Goal: Information Seeking & Learning: Find specific page/section

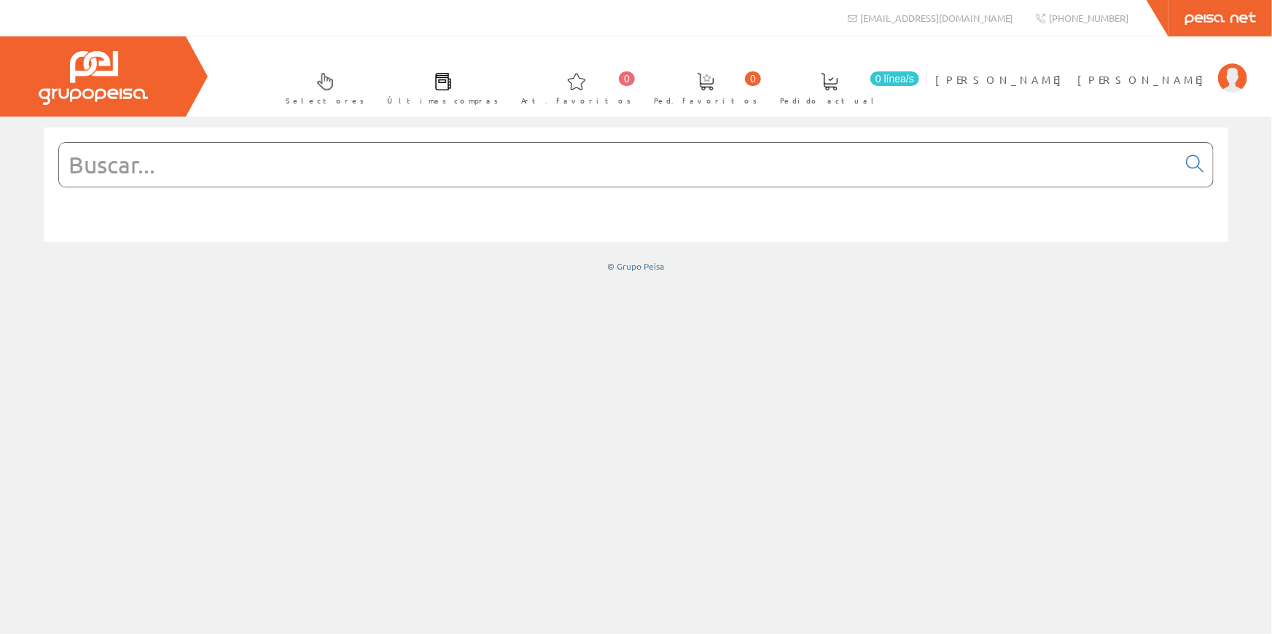
click at [226, 168] on input "text" at bounding box center [618, 165] width 1119 height 44
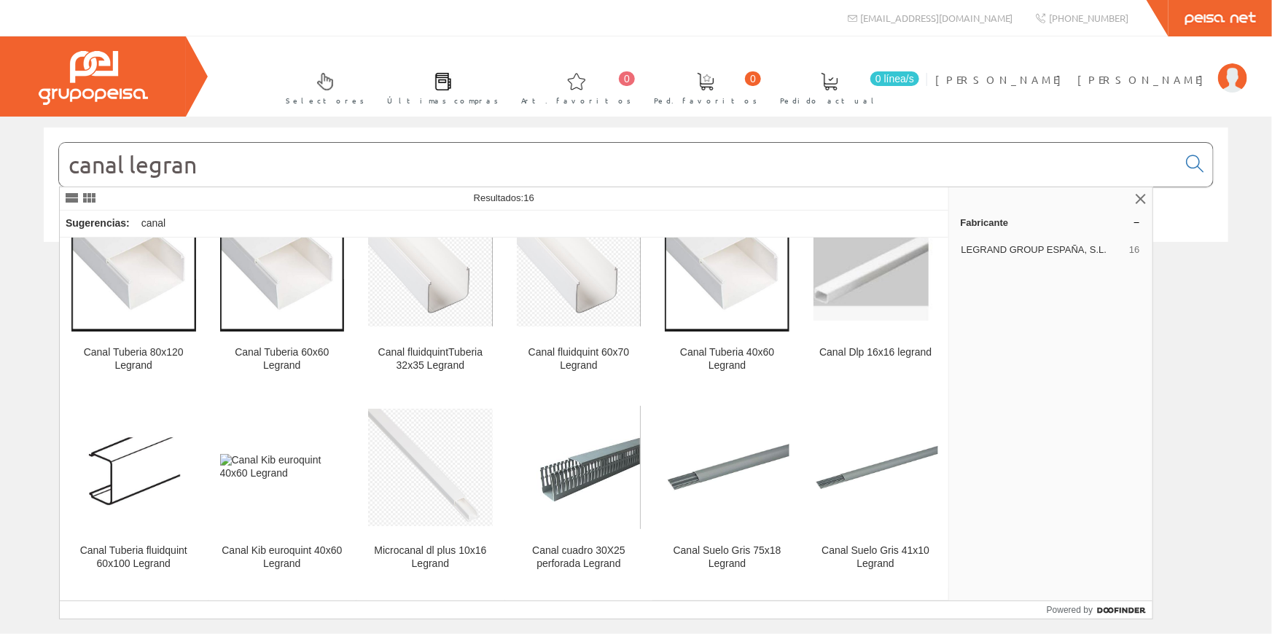
scroll to position [33, 0]
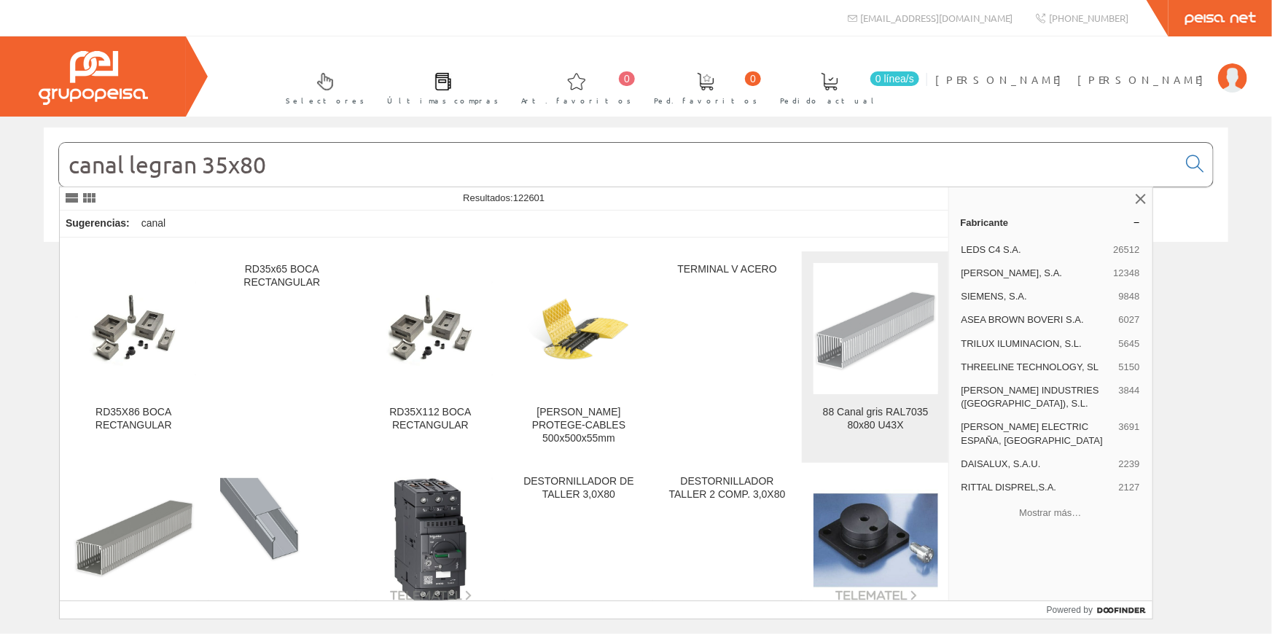
scroll to position [265, 0]
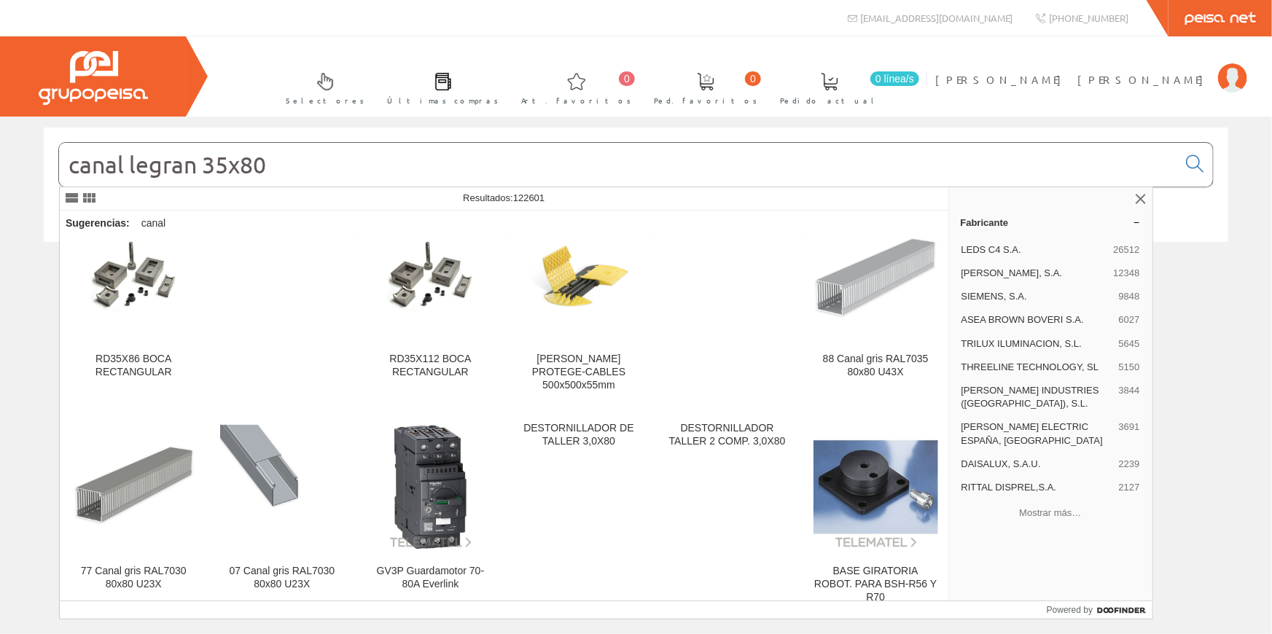
drag, startPoint x: 196, startPoint y: 160, endPoint x: 403, endPoint y: 167, distance: 207.2
click at [403, 167] on input "canal legran 35x80" at bounding box center [618, 165] width 1119 height 44
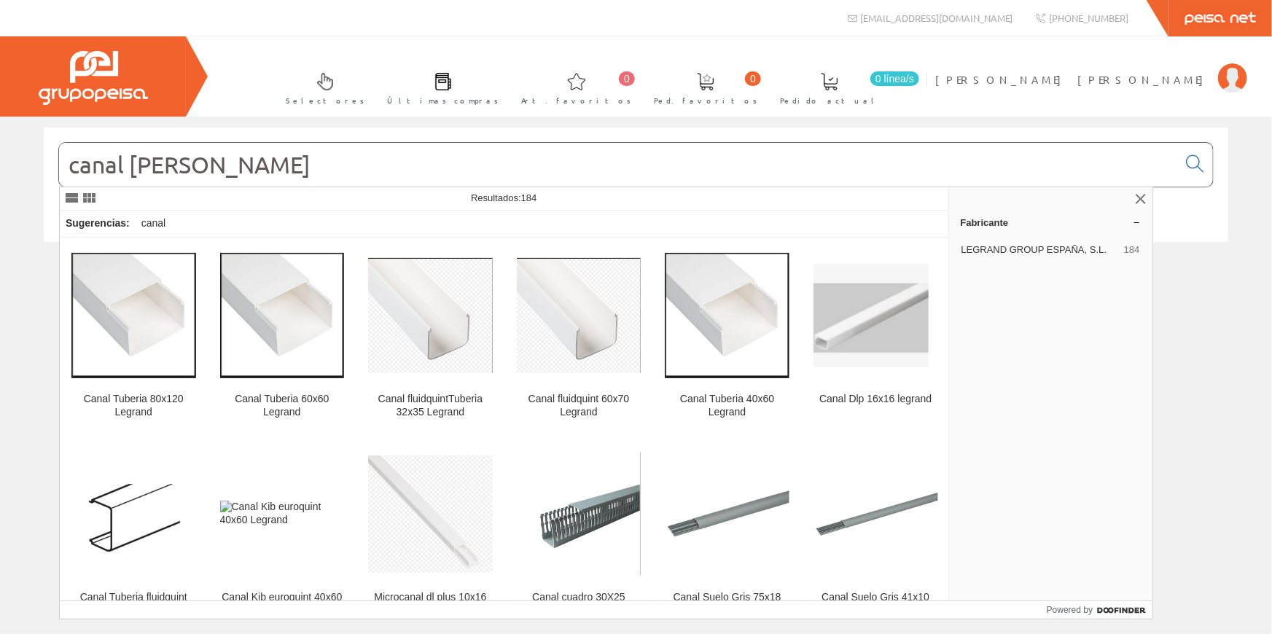
type input "canal legrand"
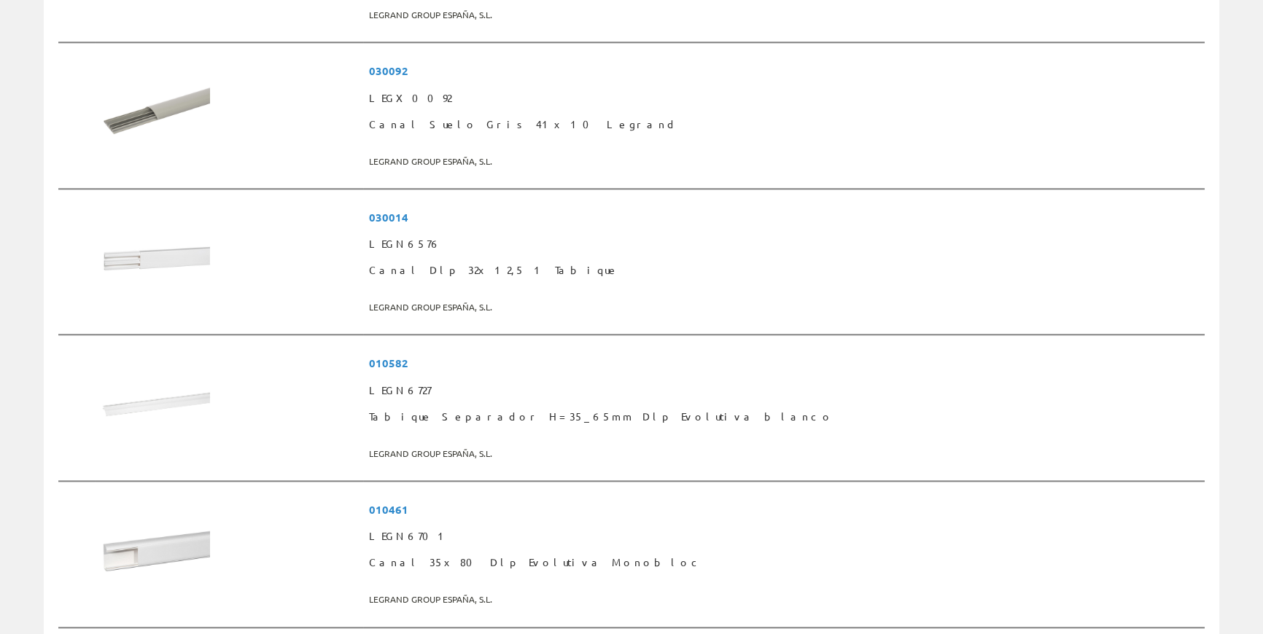
scroll to position [1988, 0]
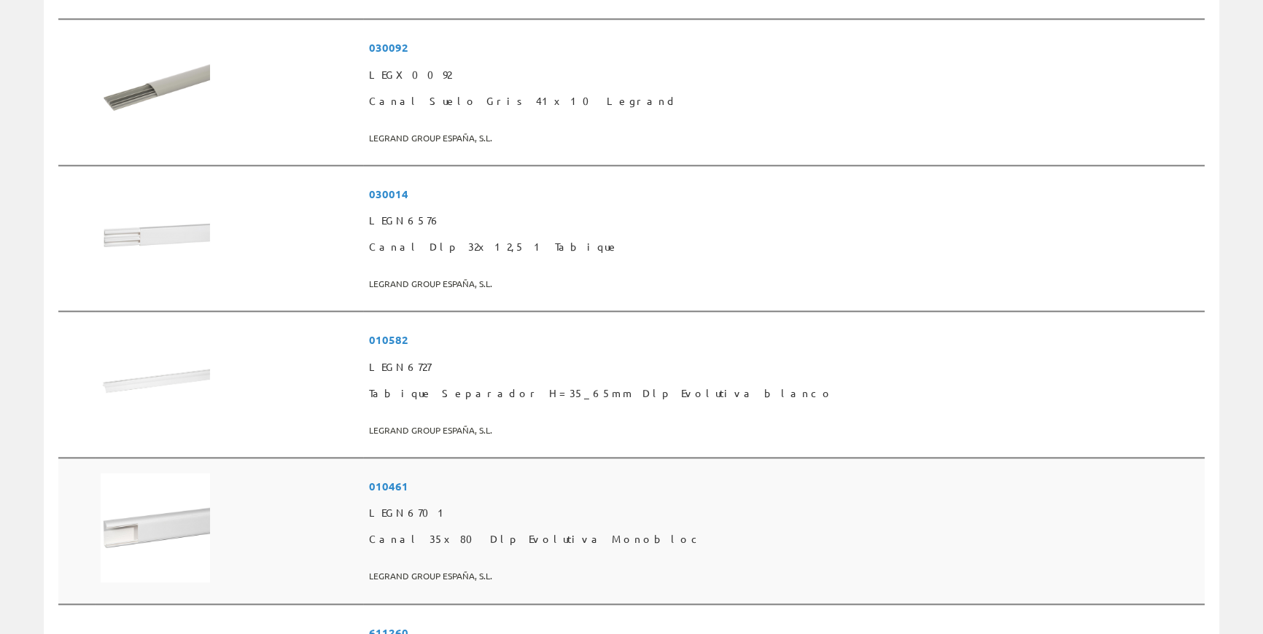
click at [578, 532] on span "Canal 35x80 Dlp Evolutiva Monobloc" at bounding box center [784, 539] width 830 height 26
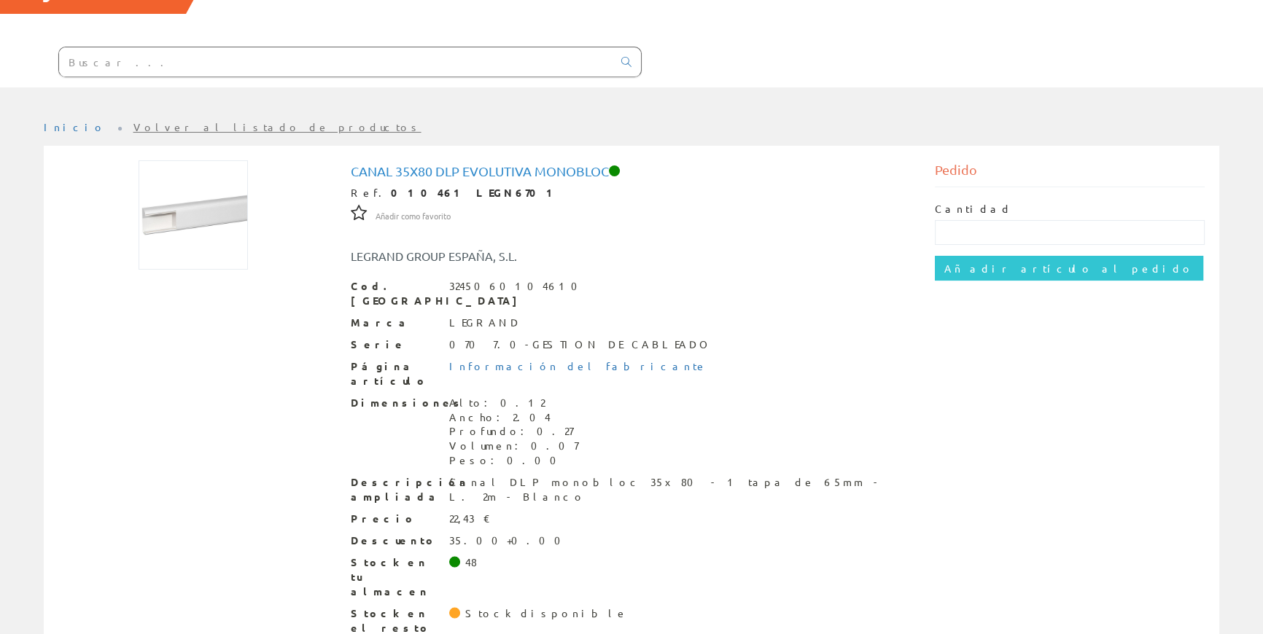
scroll to position [108, 0]
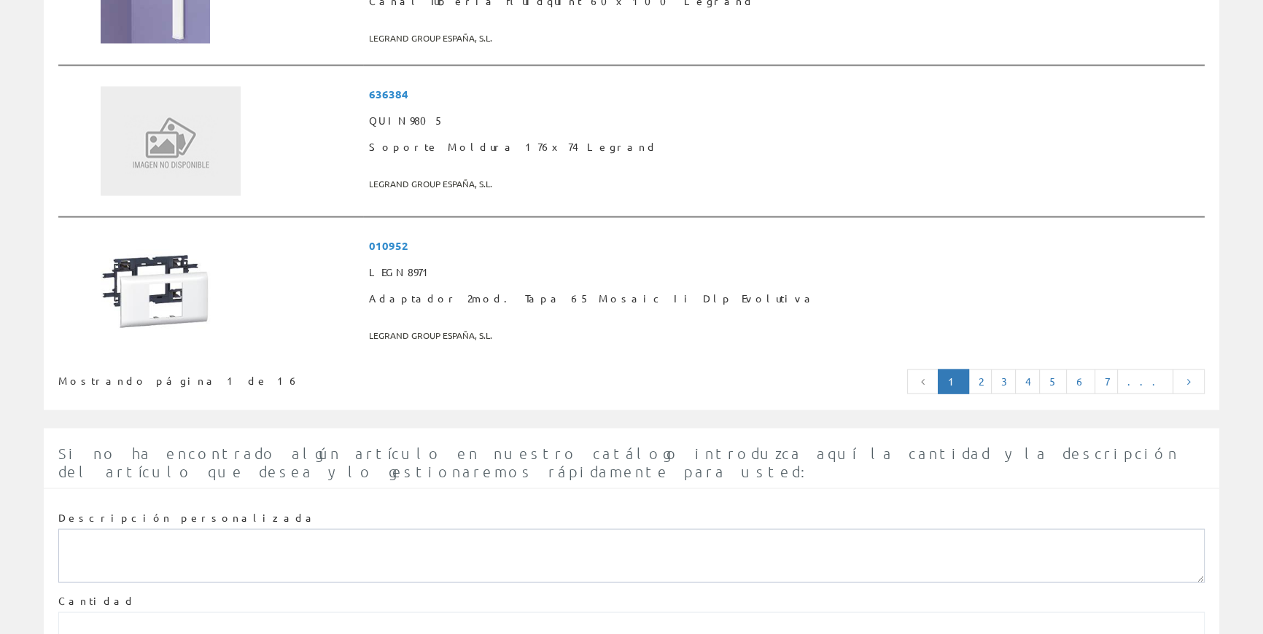
scroll to position [3711, 0]
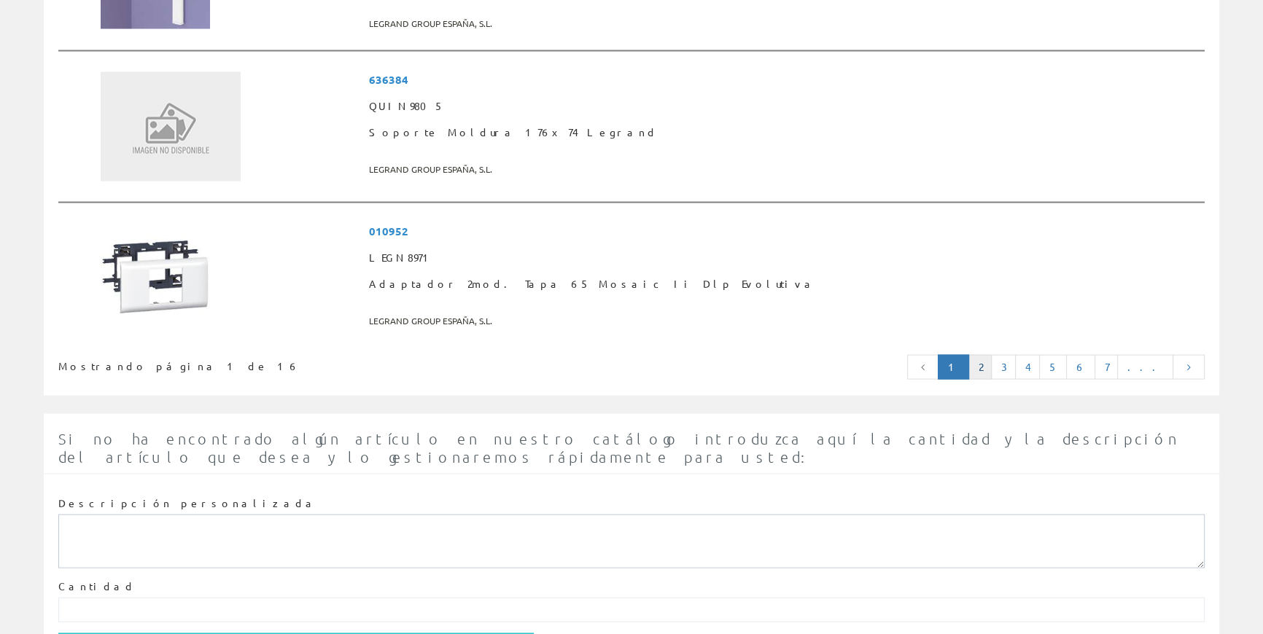
click at [992, 360] on link "2" at bounding box center [979, 367] width 23 height 25
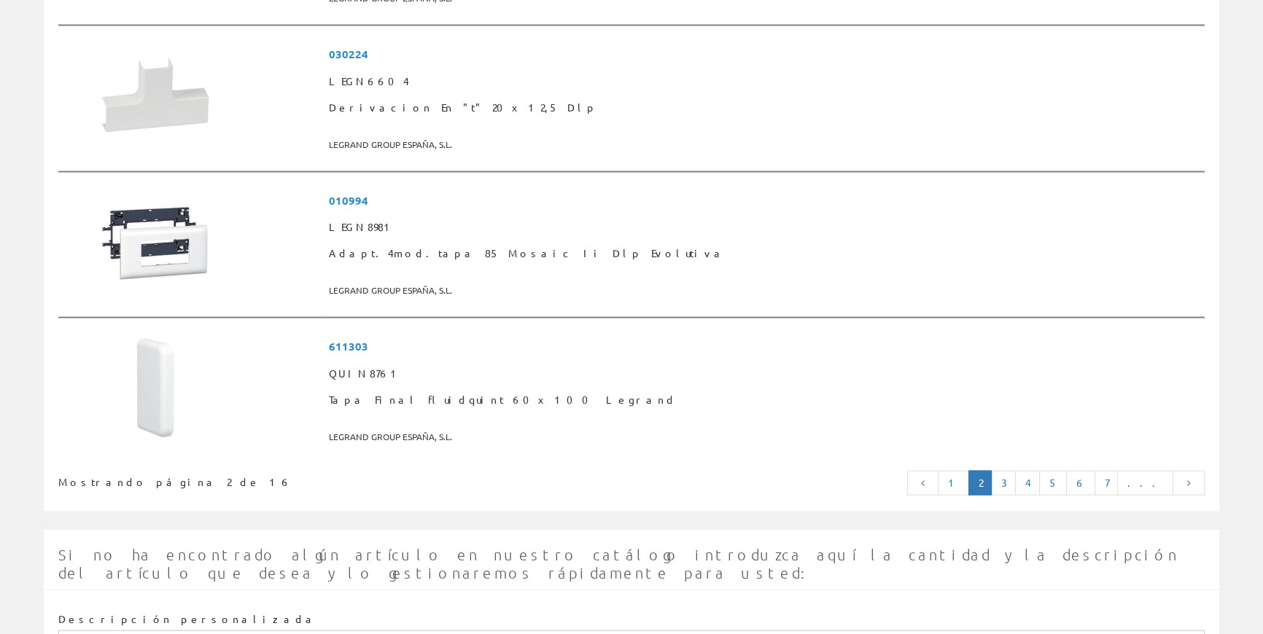
scroll to position [3579, 0]
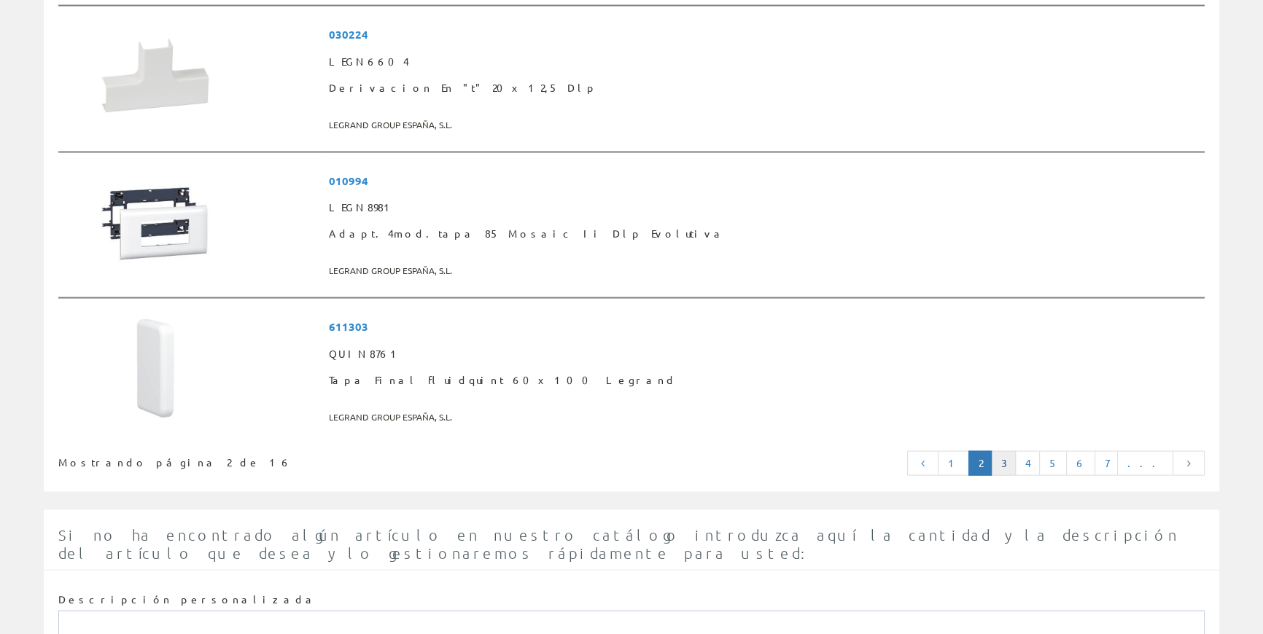
click at [1016, 453] on link "3" at bounding box center [1003, 463] width 25 height 25
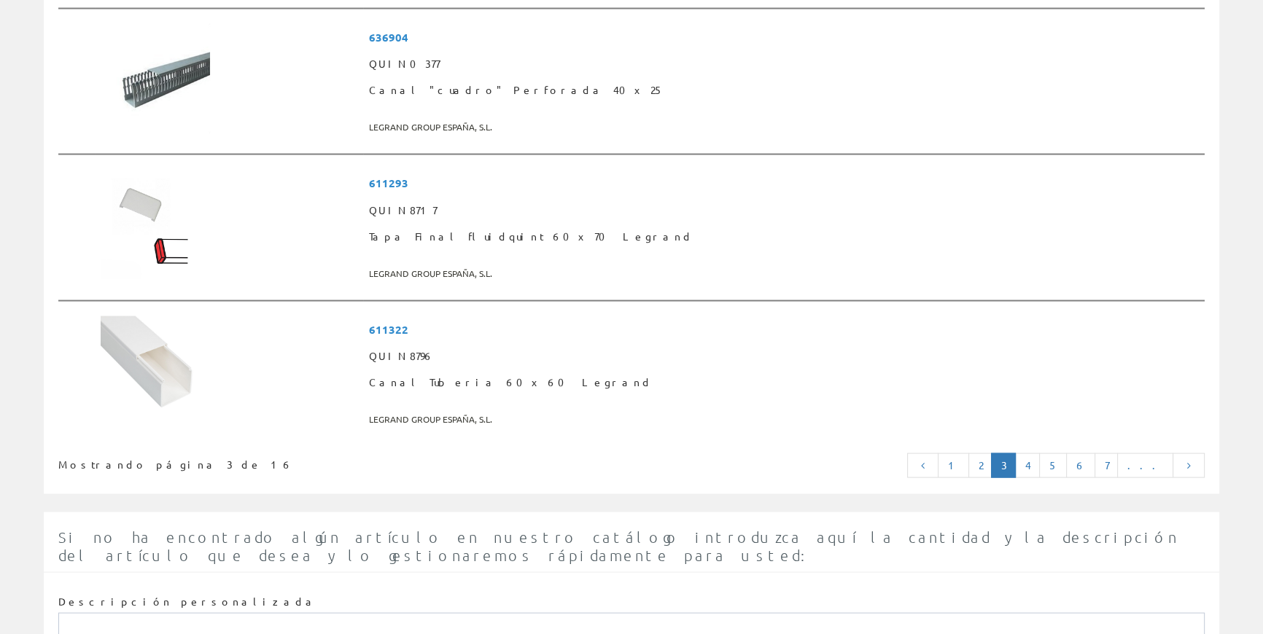
scroll to position [3579, 0]
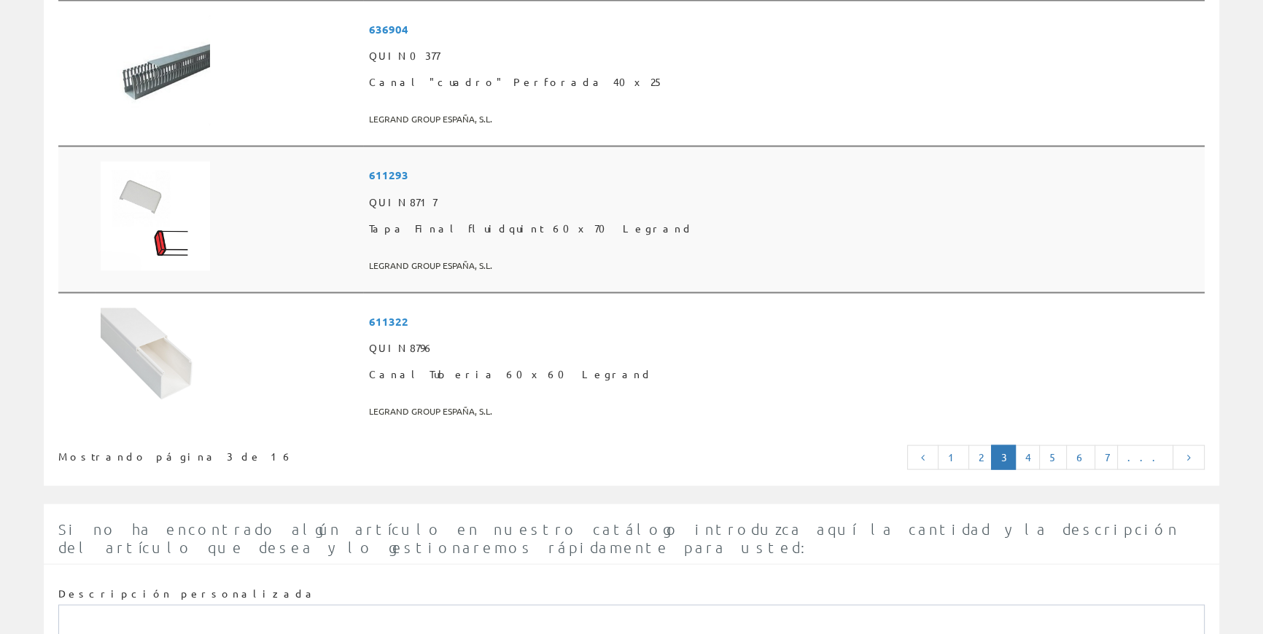
click at [631, 225] on span "Tapa Final fluidquint 60x70 Legrand" at bounding box center [784, 229] width 830 height 26
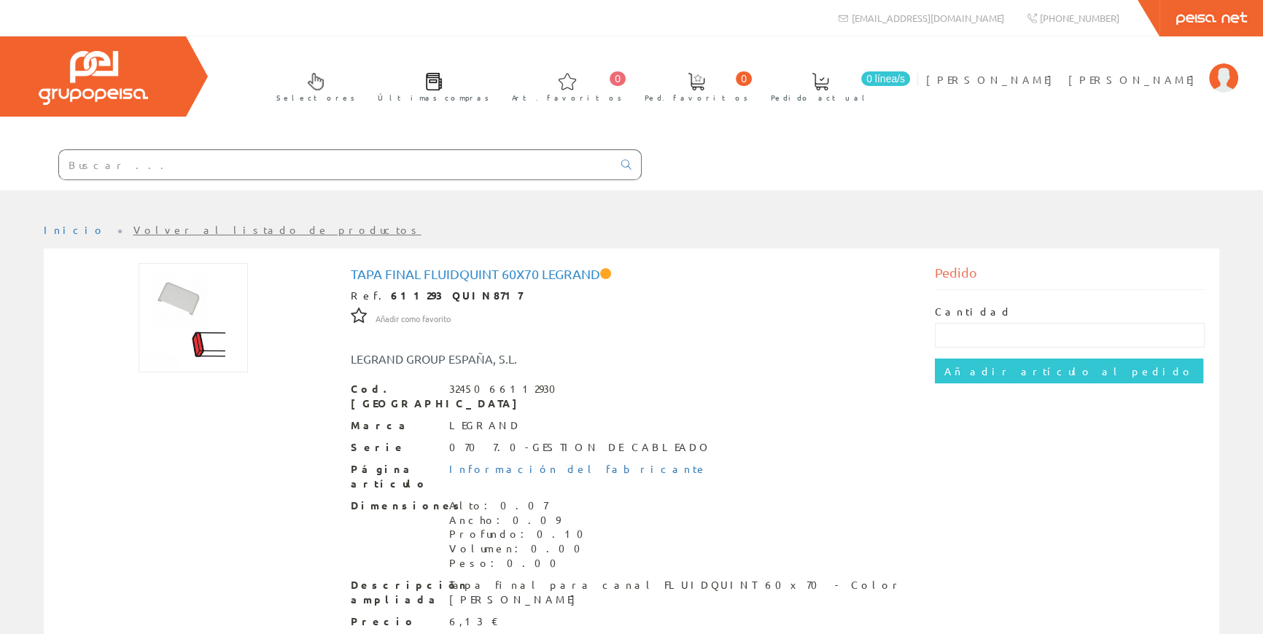
drag, startPoint x: 402, startPoint y: 174, endPoint x: 392, endPoint y: 167, distance: 12.0
click at [402, 174] on input "text" at bounding box center [335, 164] width 553 height 29
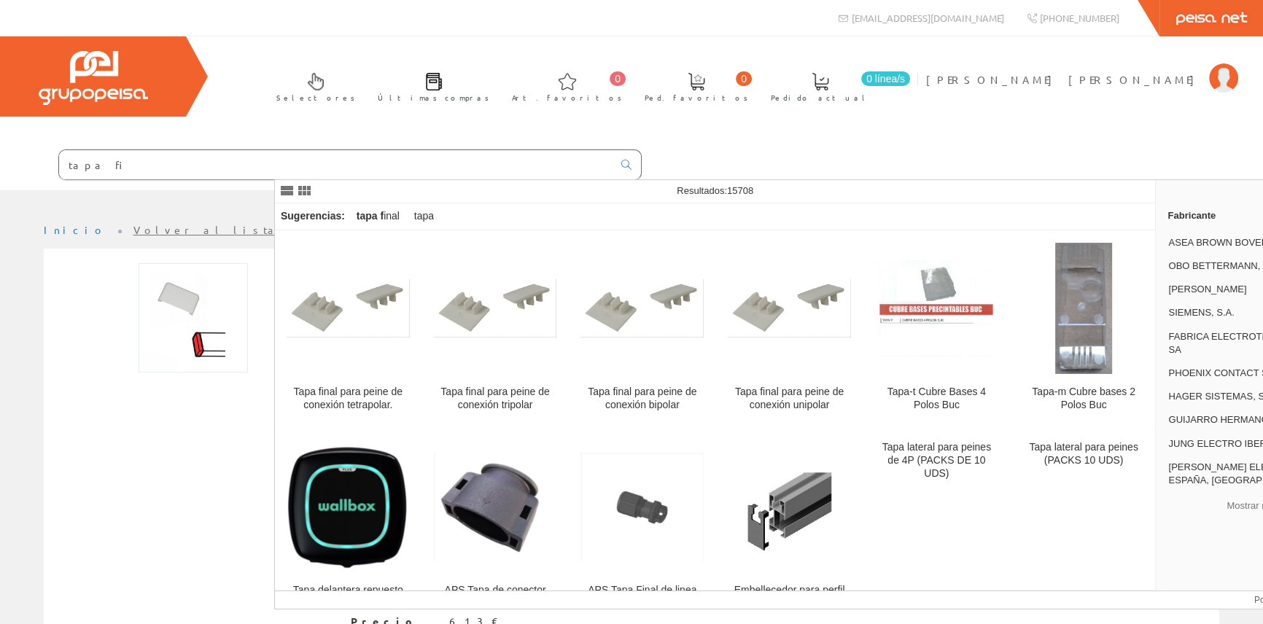
type input "tapa fin"
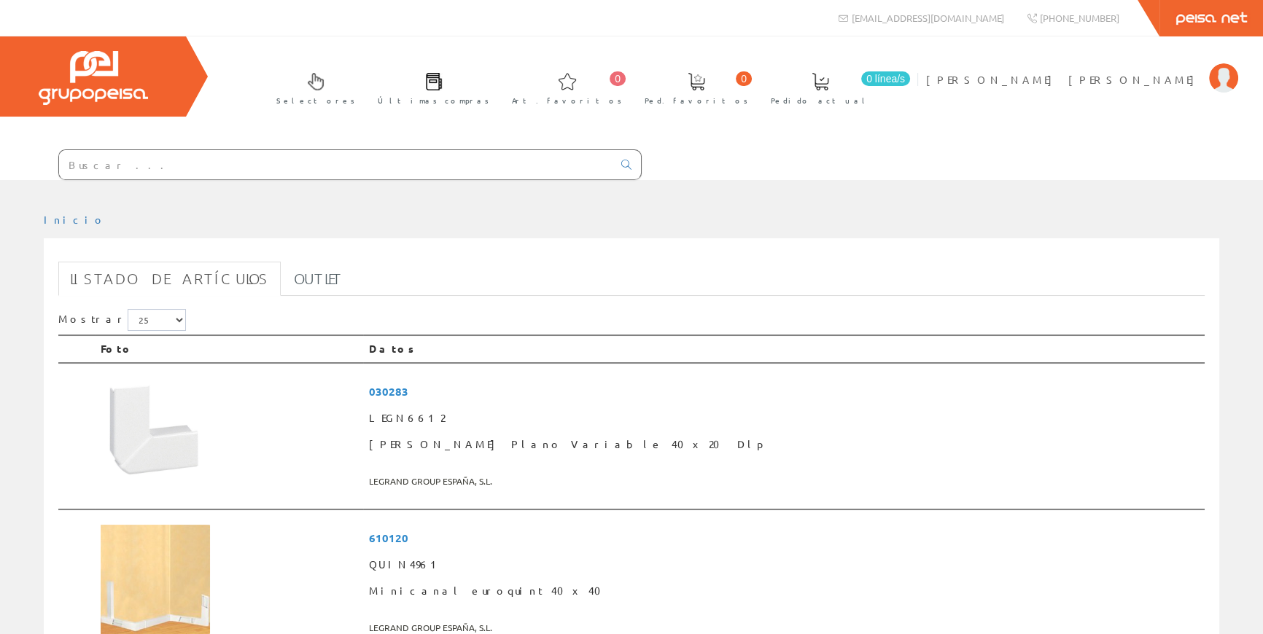
click at [376, 160] on input "text" at bounding box center [335, 164] width 553 height 29
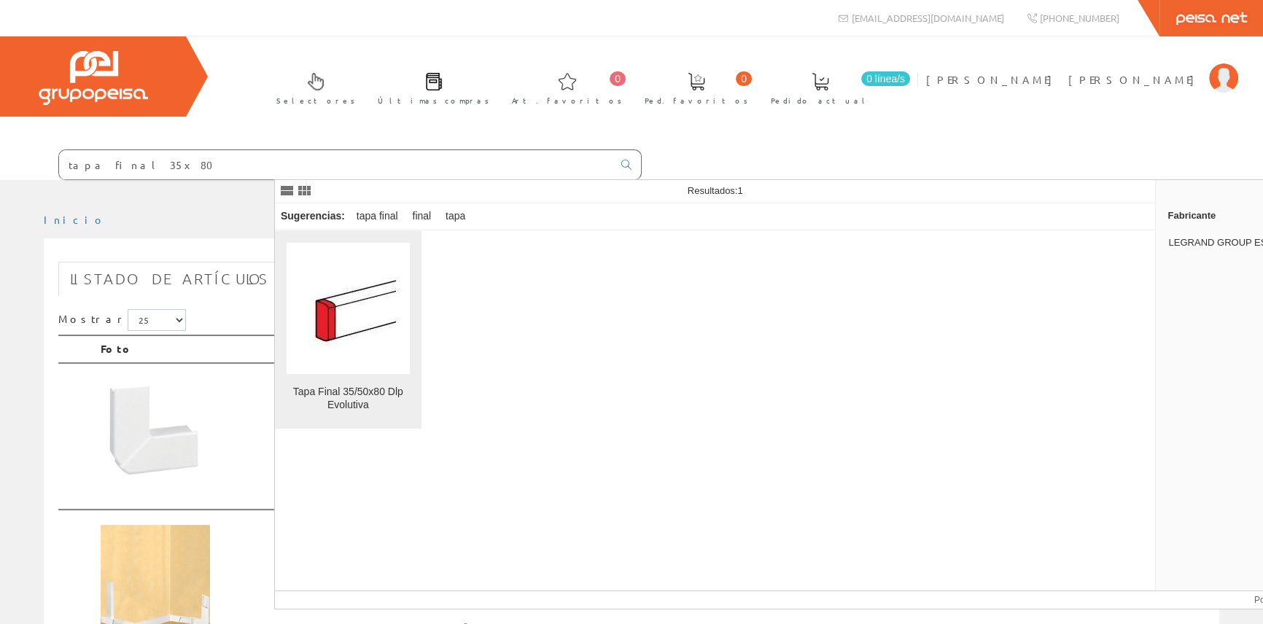
type input "tapa final 35x80"
click at [339, 306] on img at bounding box center [348, 308] width 106 height 87
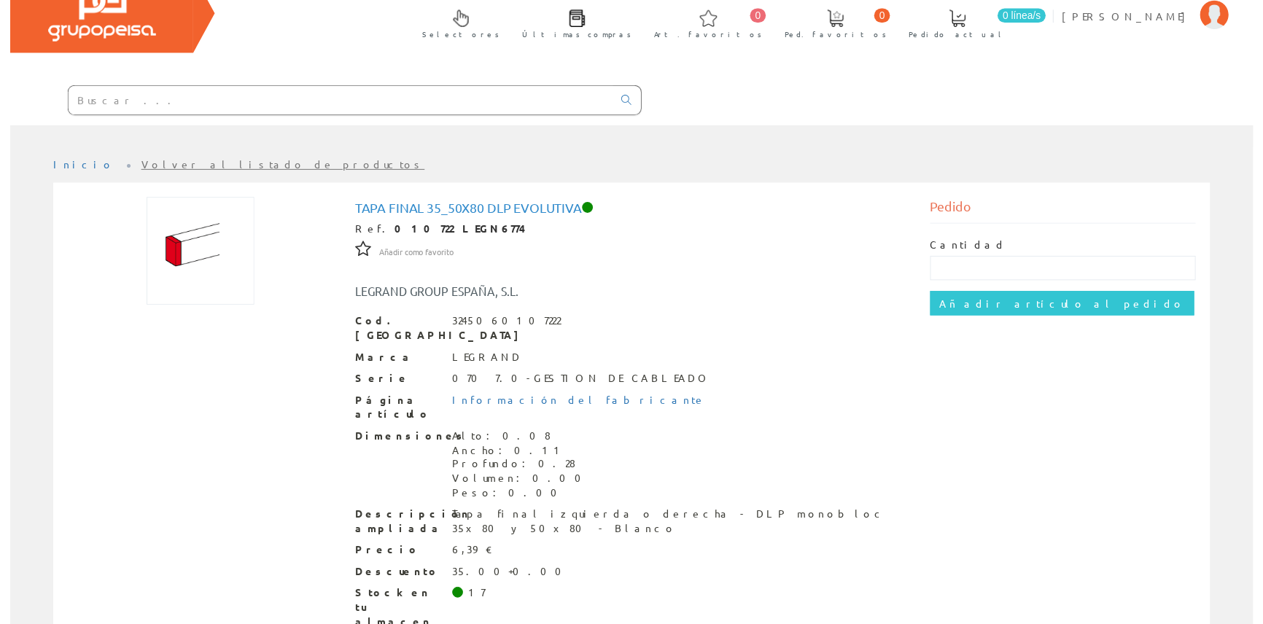
scroll to position [42, 0]
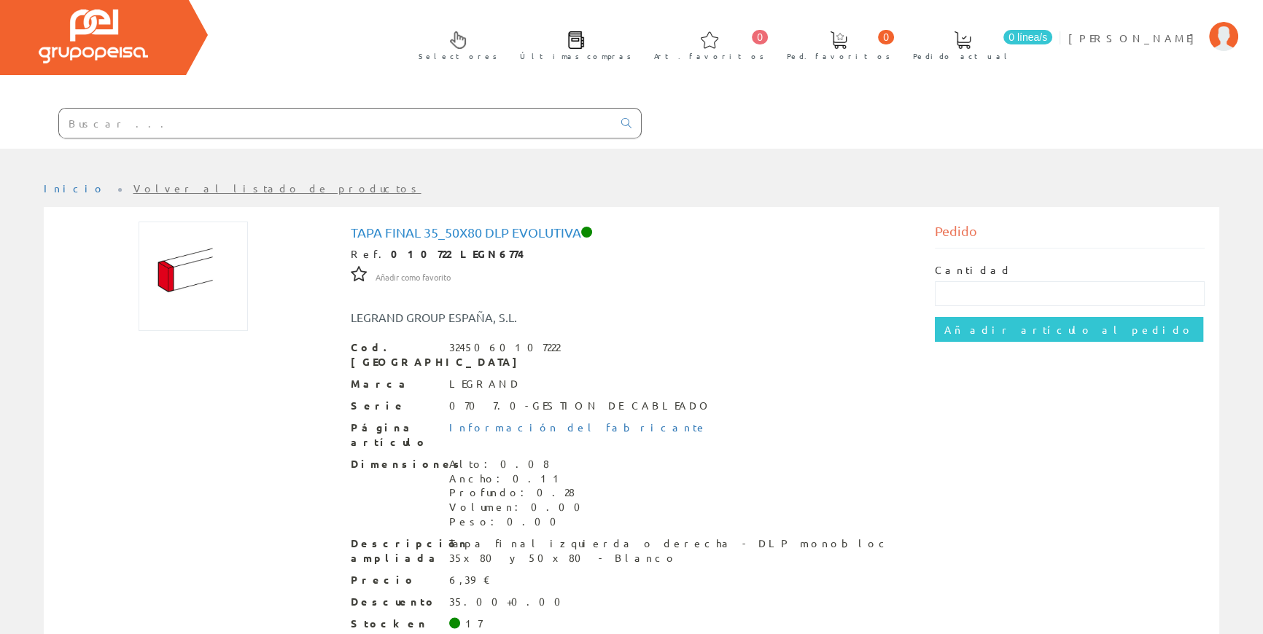
click at [373, 120] on input "text" at bounding box center [335, 123] width 553 height 29
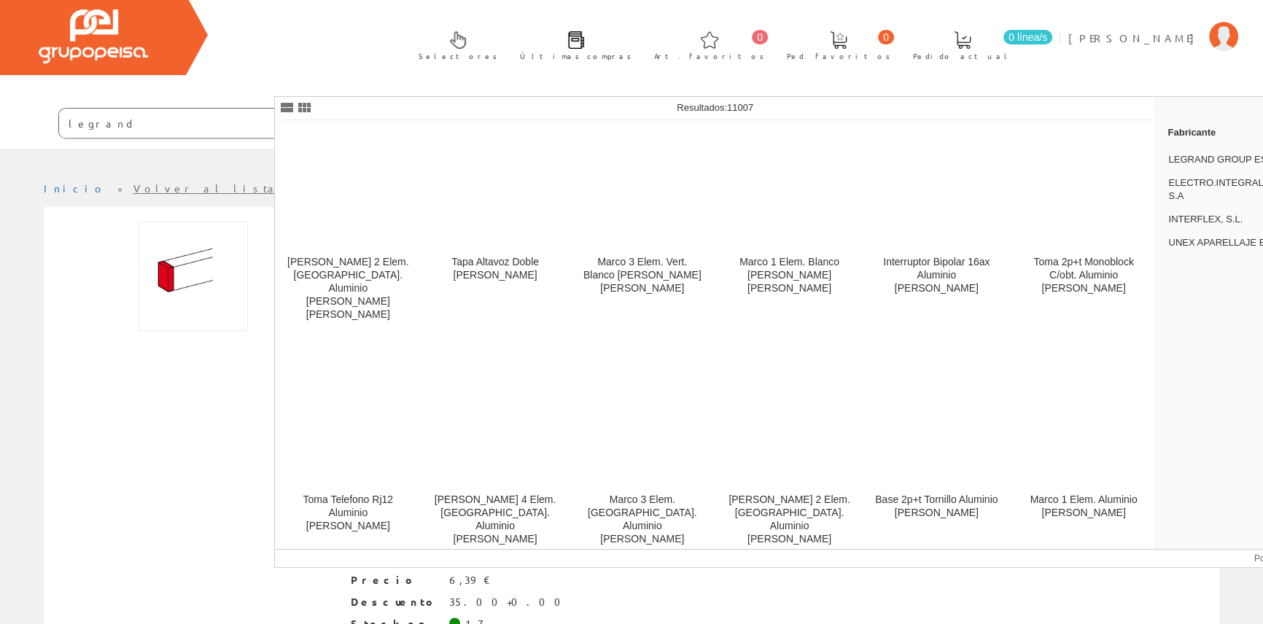
scroll to position [17301, 0]
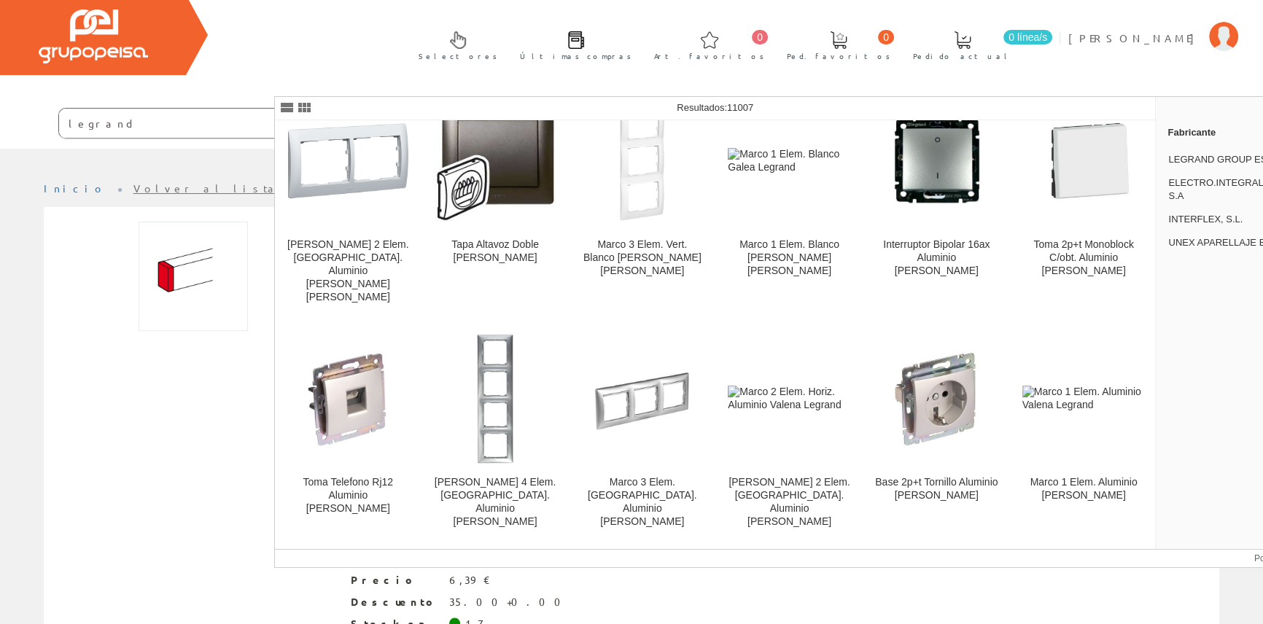
type input "legrand"
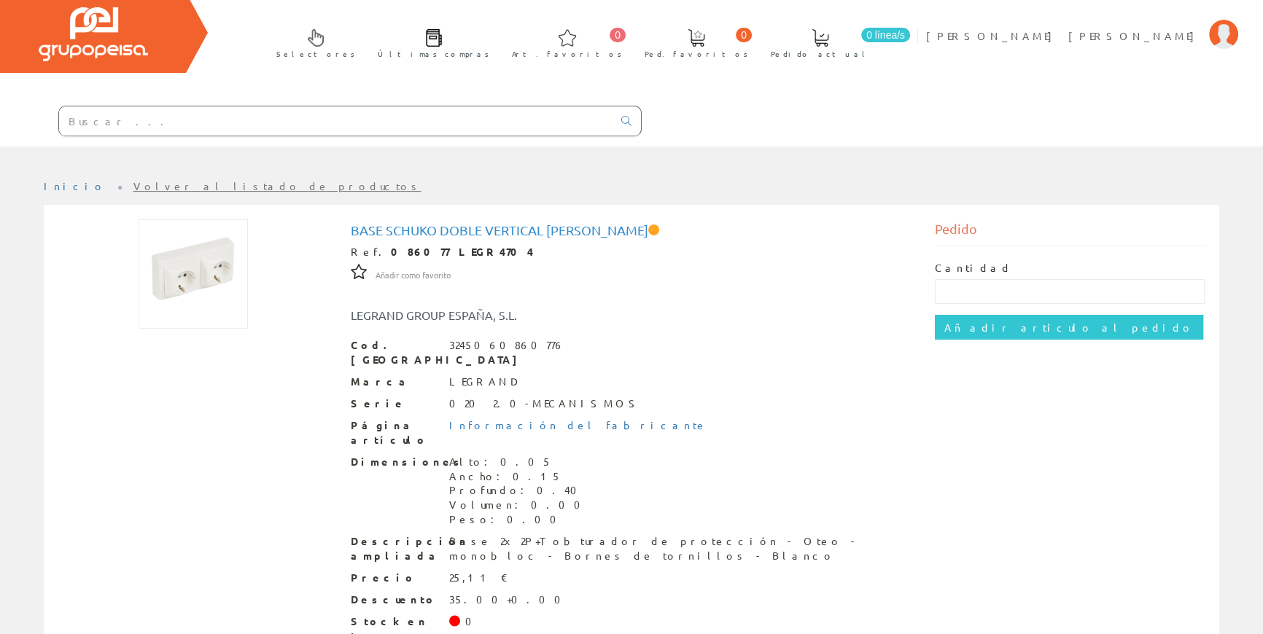
scroll to position [66, 0]
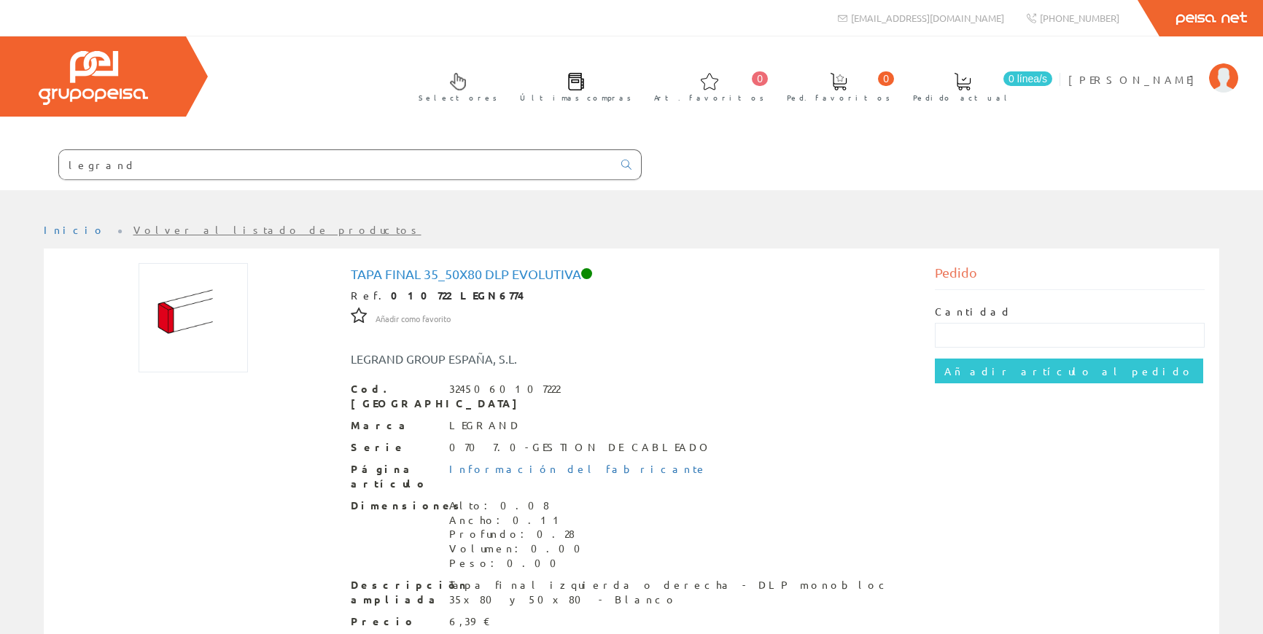
scroll to position [42, 0]
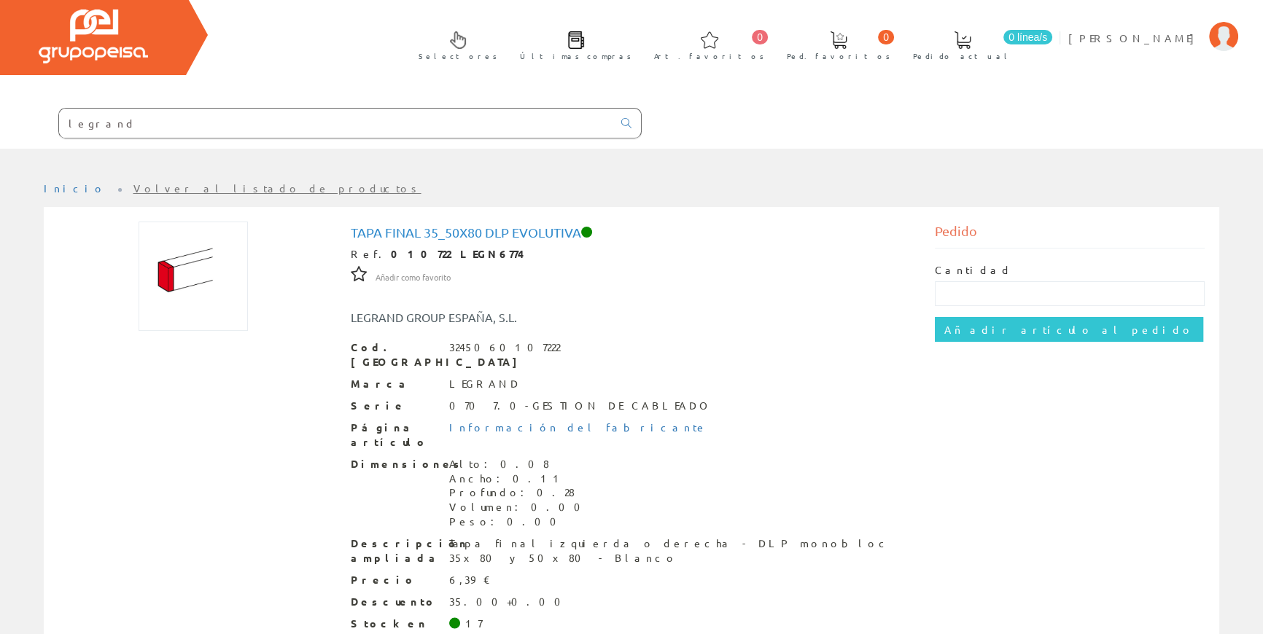
click at [387, 126] on input "legrand" at bounding box center [335, 123] width 553 height 29
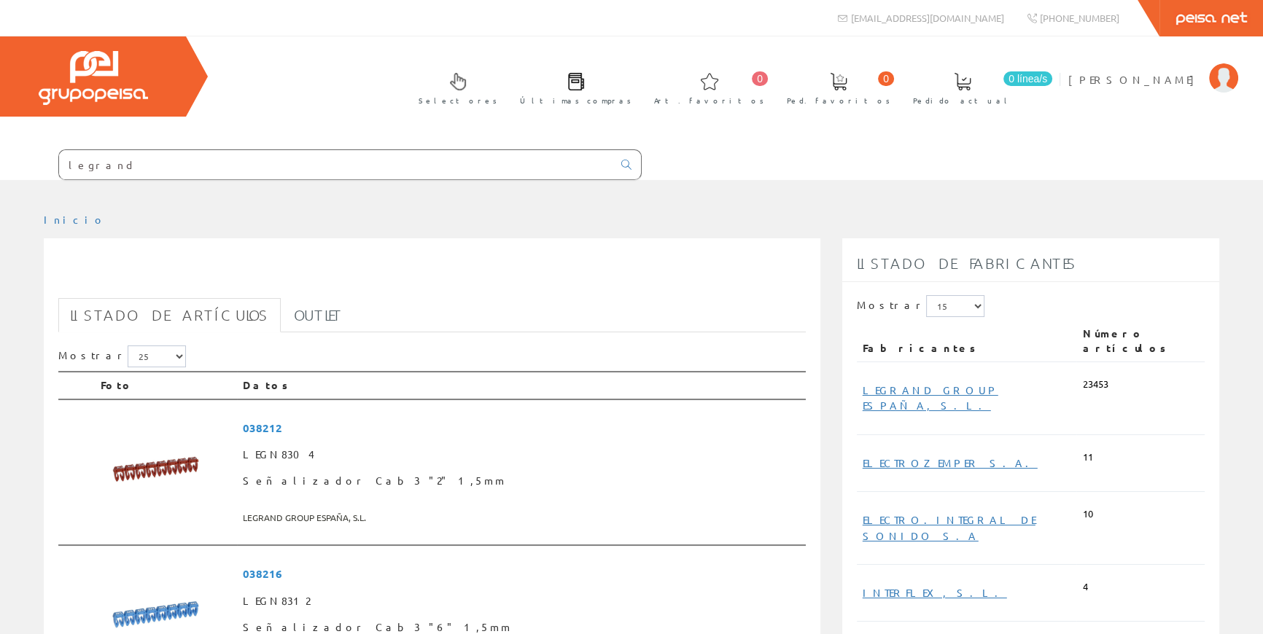
click at [354, 157] on input "legrand" at bounding box center [335, 164] width 553 height 29
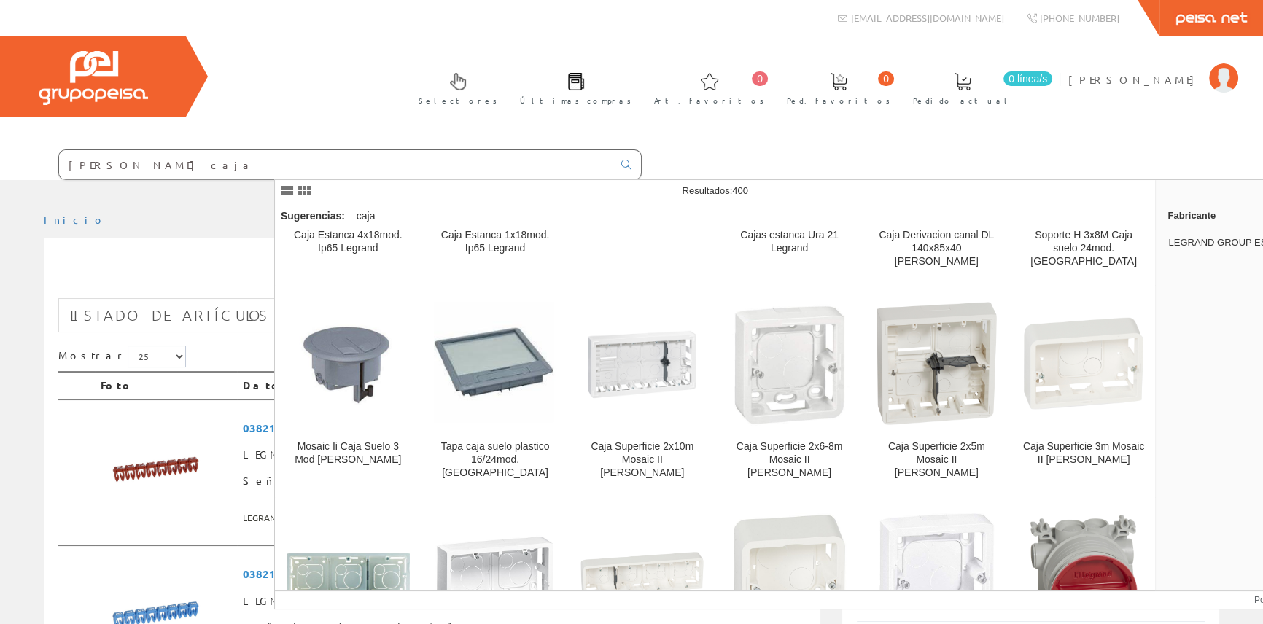
scroll to position [994, 0]
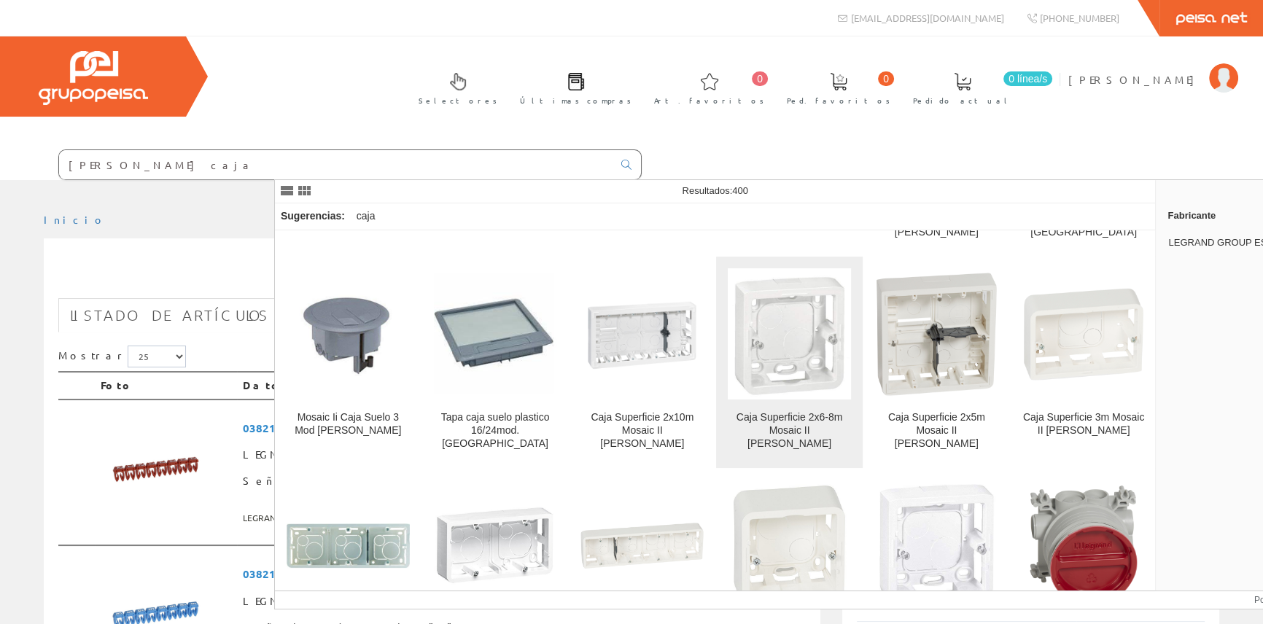
type input "legrand caja"
click at [766, 278] on img at bounding box center [789, 334] width 123 height 131
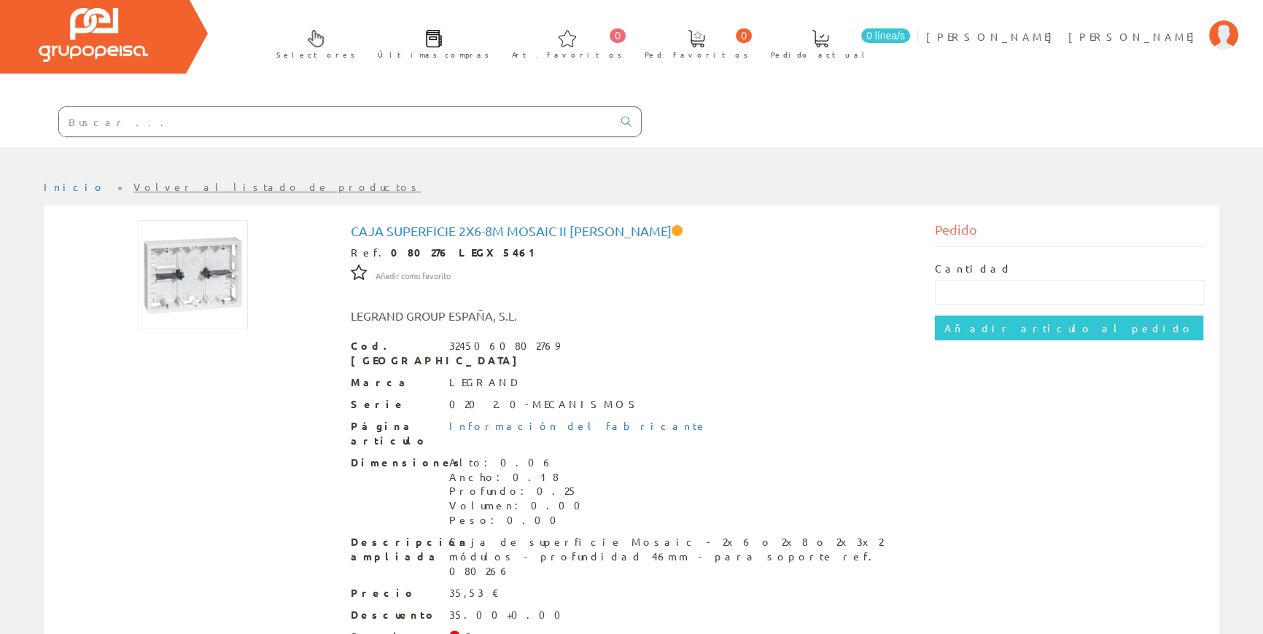
scroll to position [66, 0]
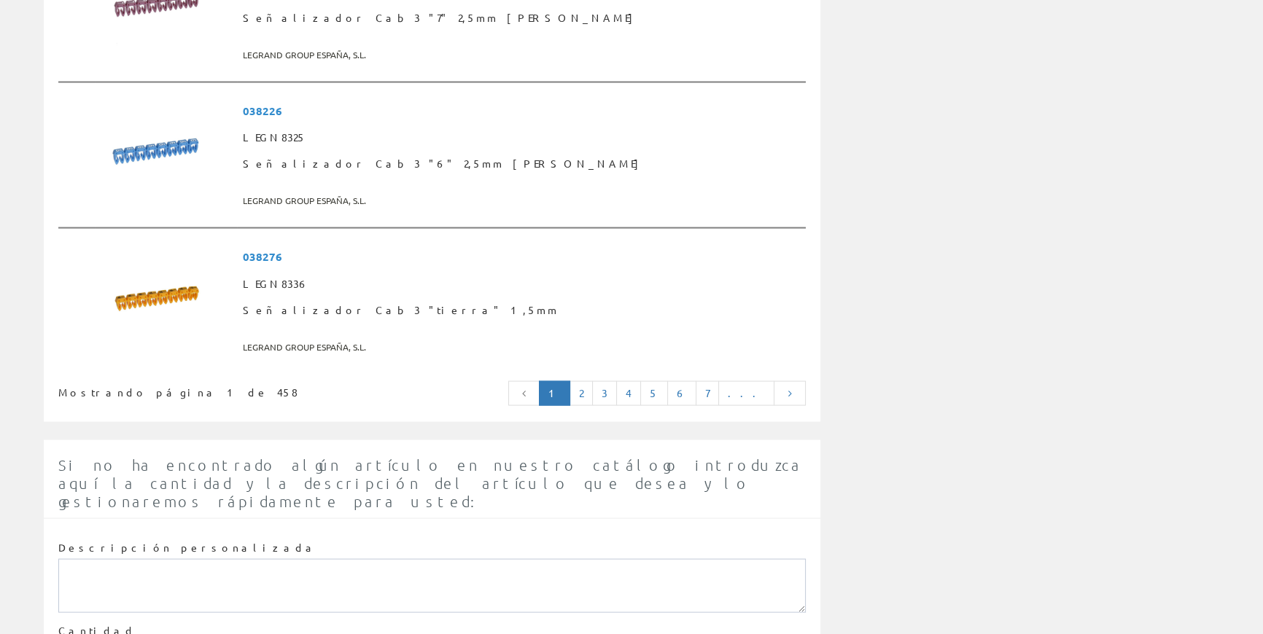
scroll to position [3791, 0]
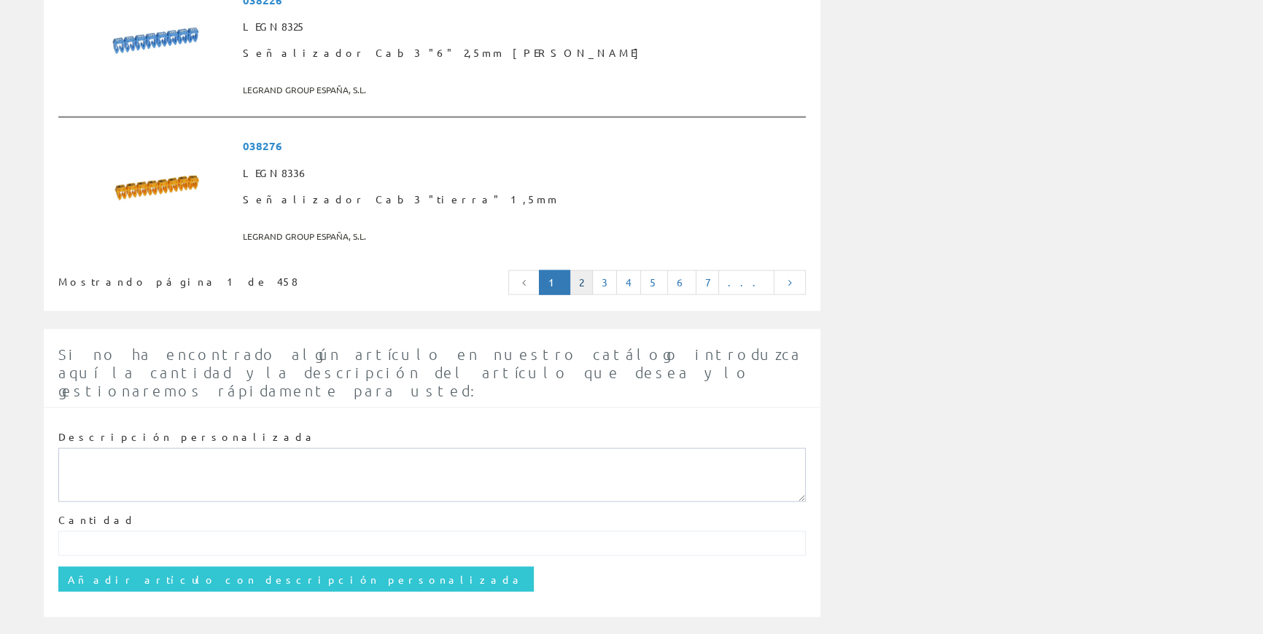
click at [593, 280] on link "2" at bounding box center [580, 283] width 23 height 25
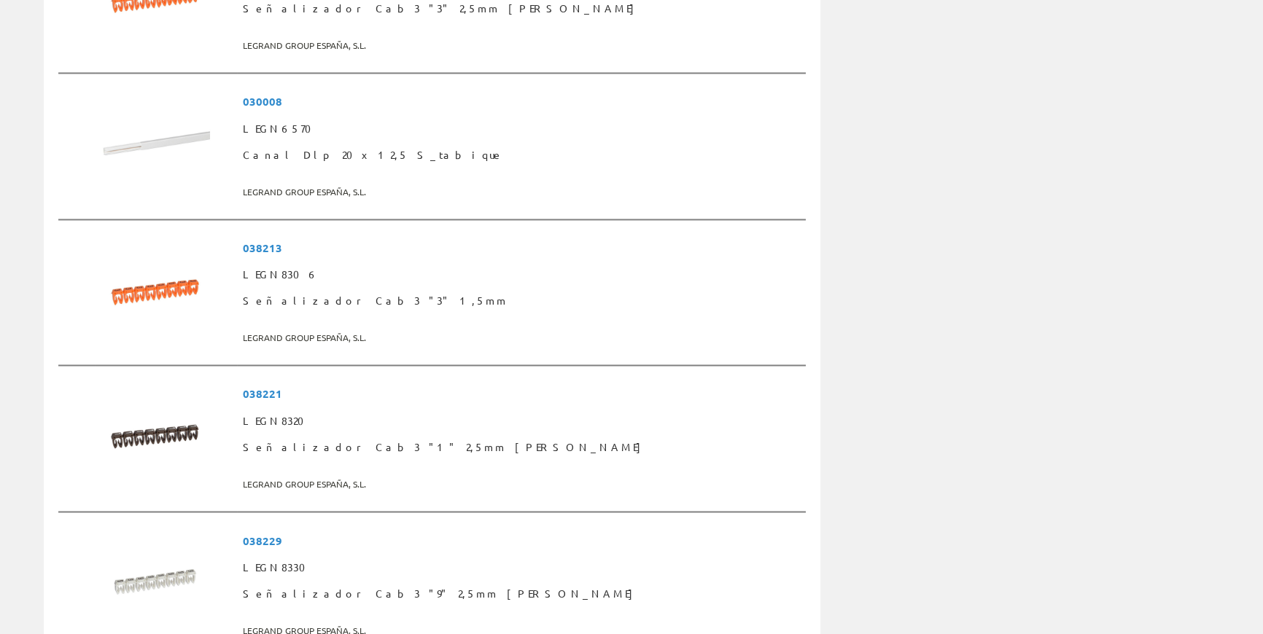
scroll to position [2664, 0]
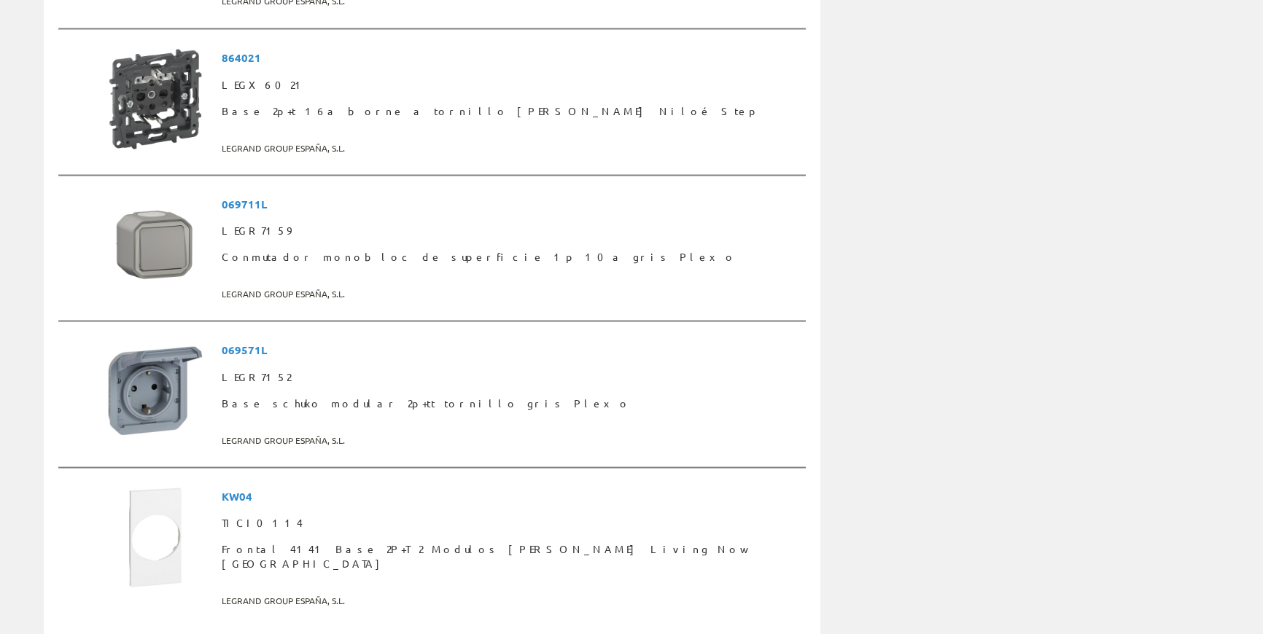
scroll to position [3513, 0]
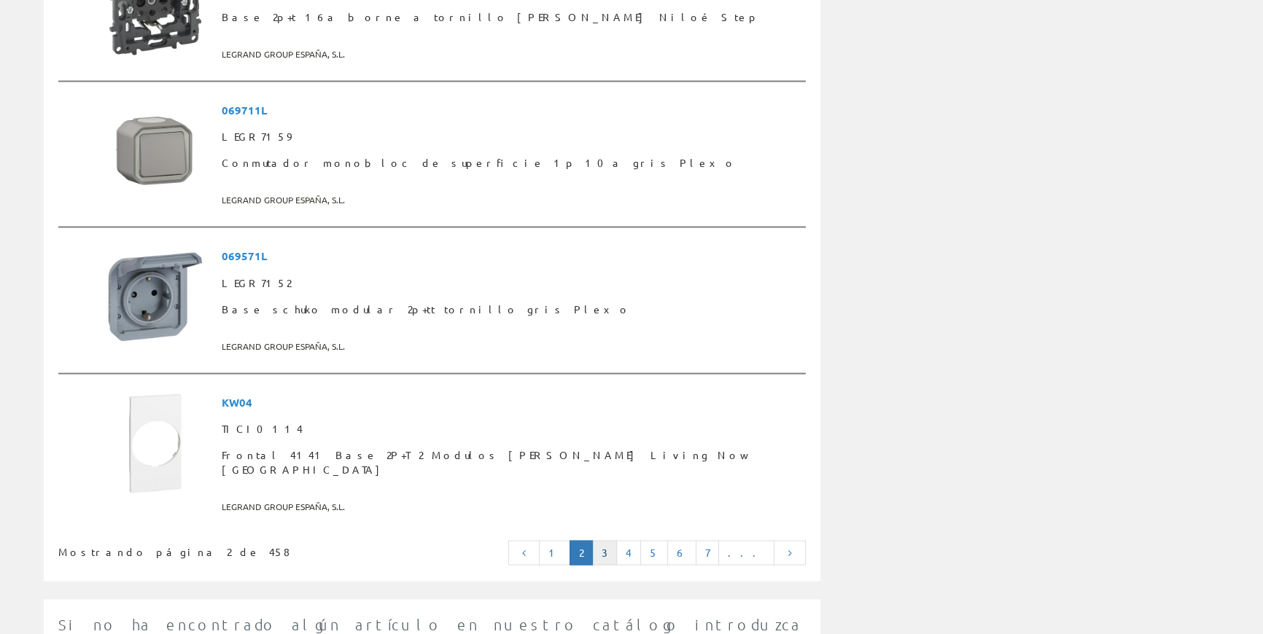
click at [617, 541] on link "3" at bounding box center [604, 553] width 25 height 25
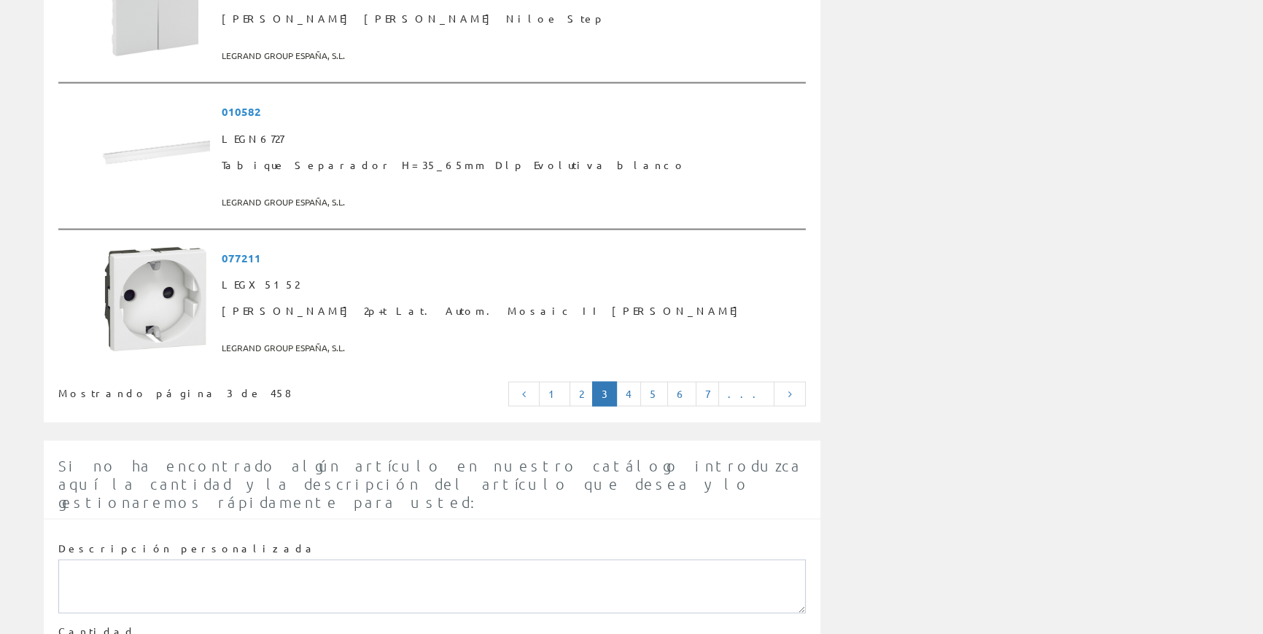
scroll to position [3754, 0]
